Goal: Transaction & Acquisition: Purchase product/service

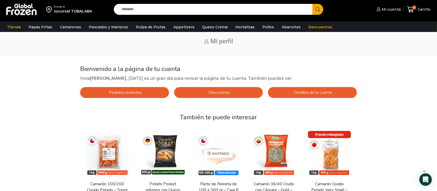
scroll to position [18, 0]
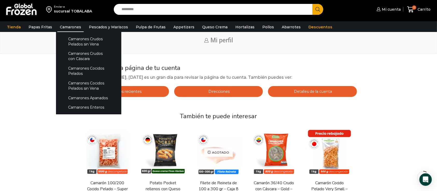
click at [66, 28] on link "Camarones" at bounding box center [70, 27] width 26 height 10
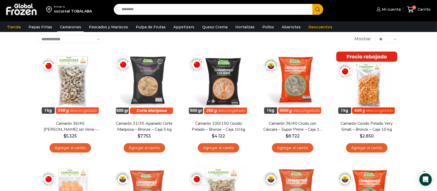
scroll to position [31, 0]
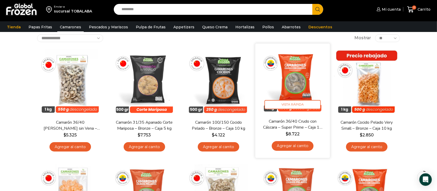
click at [300, 146] on link "Agregar al carrito" at bounding box center [293, 146] width 42 height 10
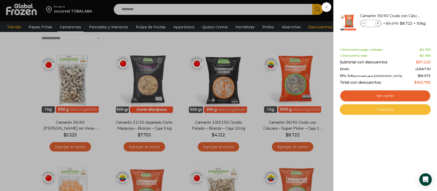
click at [378, 112] on link "Checkout" at bounding box center [385, 109] width 91 height 11
click at [382, 110] on link "Checkout" at bounding box center [385, 109] width 91 height 11
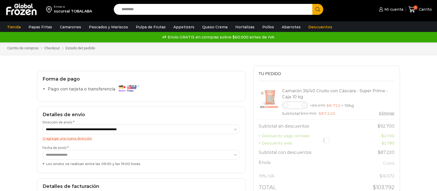
select select "*"
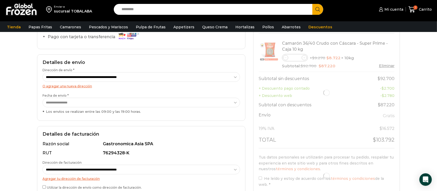
scroll to position [67, 0]
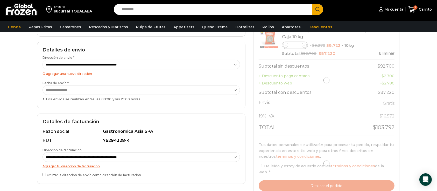
drag, startPoint x: 439, startPoint y: 36, endPoint x: 440, endPoint y: 69, distance: 33.0
click at [437, 69] on html "WordPress WooCommerce Themes Enviar a sucursal TOBALABA Search input Search Mi …" at bounding box center [218, 134] width 437 height 402
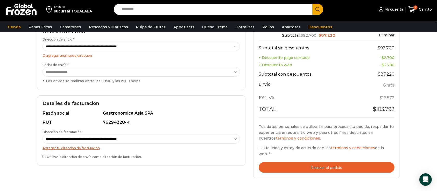
scroll to position [107, 0]
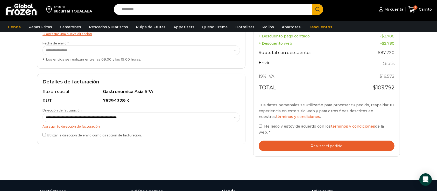
click at [316, 143] on button "Realizar el pedido" at bounding box center [327, 145] width 136 height 11
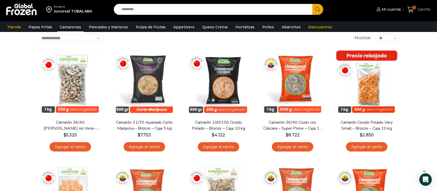
click at [411, 10] on icon at bounding box center [411, 9] width 7 height 7
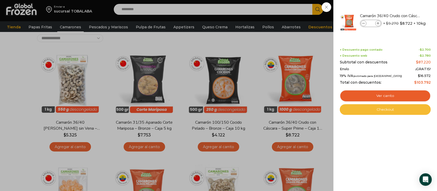
click at [377, 109] on link "Checkout" at bounding box center [385, 109] width 91 height 11
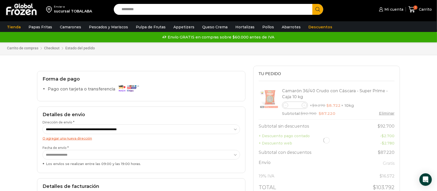
click at [108, 128] on select "**********" at bounding box center [142, 129] width 198 height 10
click at [43, 124] on select "**********" at bounding box center [142, 129] width 198 height 10
select select "*"
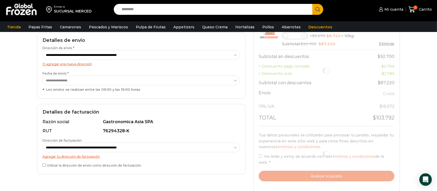
scroll to position [91, 0]
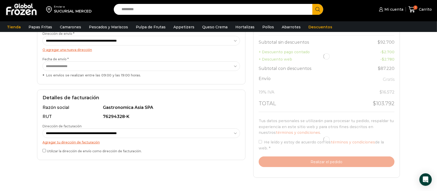
click at [136, 135] on select "**********" at bounding box center [142, 133] width 198 height 10
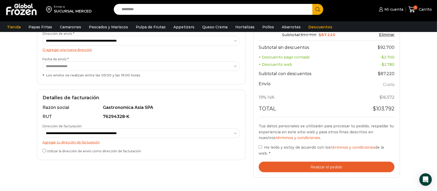
select select "*"
click at [43, 128] on select "**********" at bounding box center [142, 133] width 198 height 10
click at [320, 168] on button "Realizar el pedido" at bounding box center [327, 166] width 136 height 11
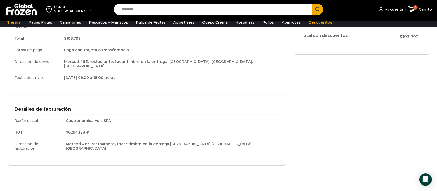
scroll to position [119, 0]
